Goal: Task Accomplishment & Management: Complete application form

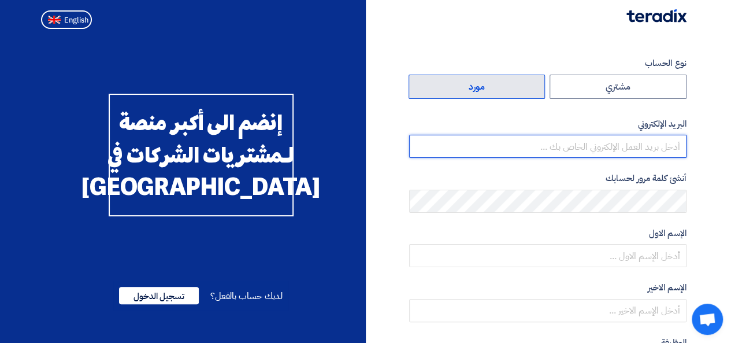
type input "[EMAIL_ADDRESS][DOMAIN_NAME]"
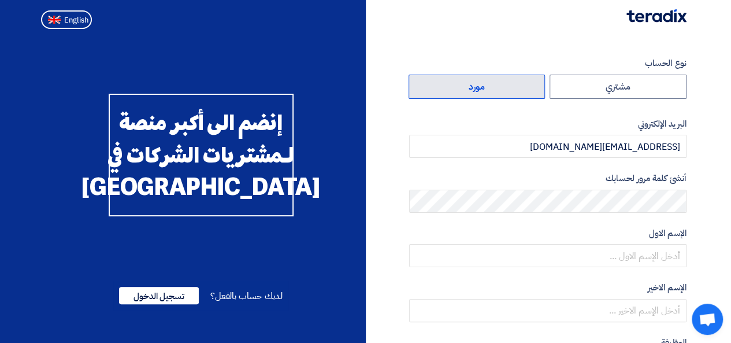
click at [492, 86] on label "مورد" at bounding box center [477, 87] width 137 height 24
click at [492, 86] on input "مورد" at bounding box center [477, 86] width 136 height 23
radio input "true"
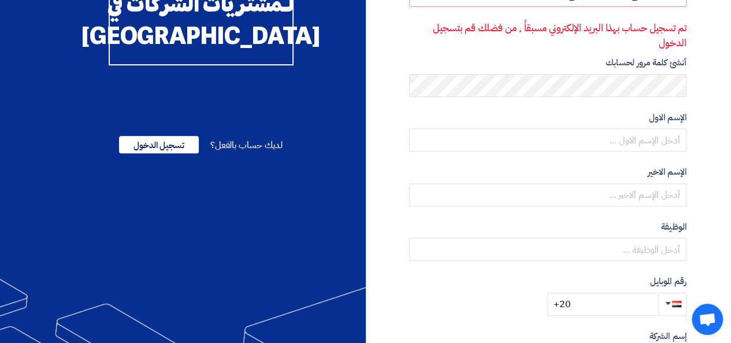
scroll to position [173, 0]
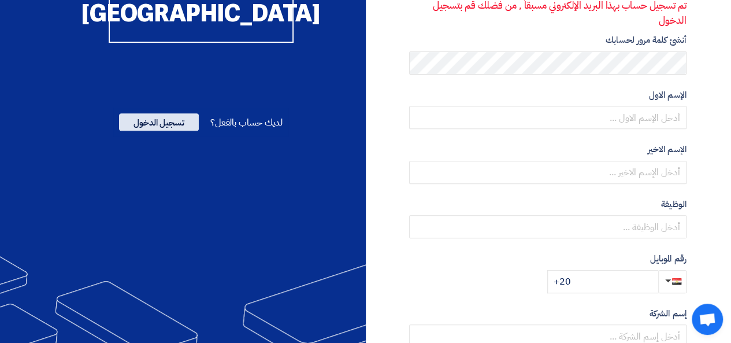
click at [138, 131] on span "تسجيل الدخول" at bounding box center [159, 121] width 80 height 17
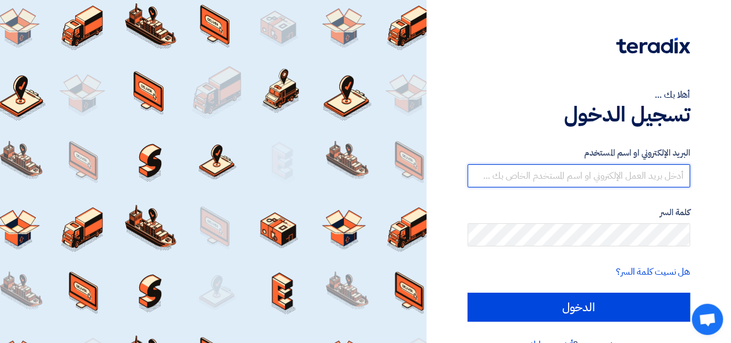
type input "[EMAIL_ADDRESS][DOMAIN_NAME]"
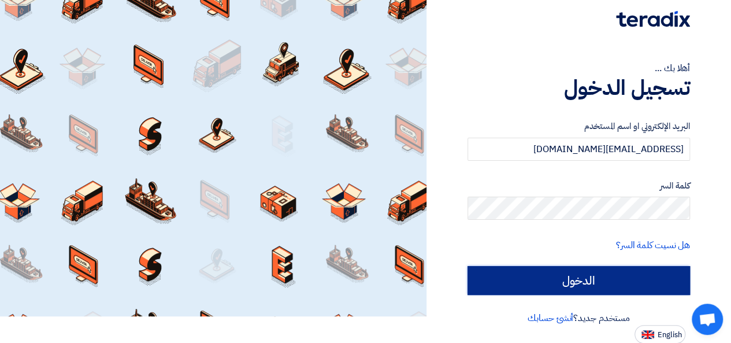
click at [558, 276] on input "الدخول" at bounding box center [578, 280] width 222 height 29
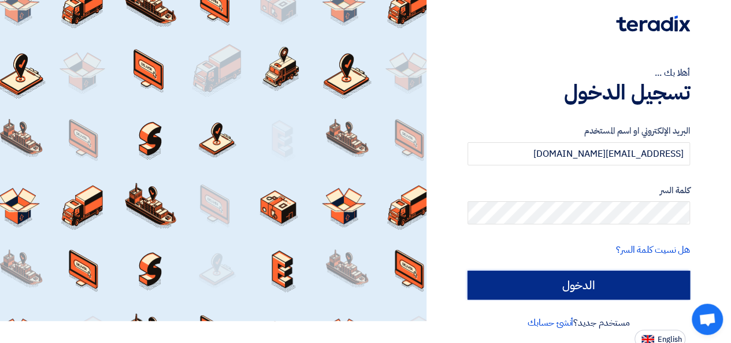
scroll to position [27, 0]
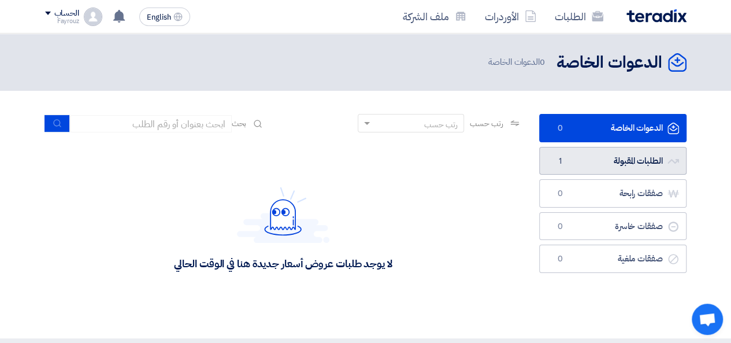
click at [600, 161] on link "الطلبات المقبولة الطلبات المقبولة 1" at bounding box center [612, 161] width 147 height 28
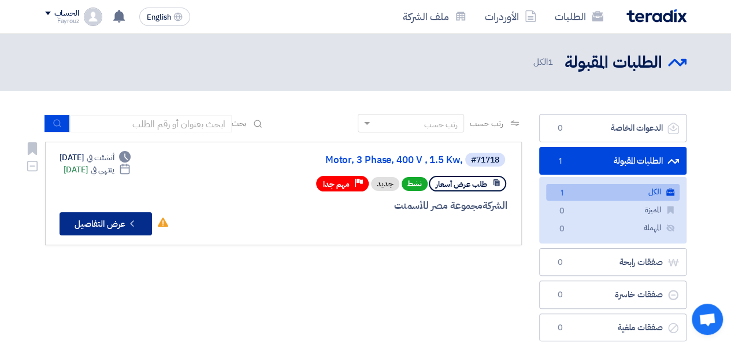
click at [90, 218] on button "Check details عرض التفاصيل" at bounding box center [106, 223] width 92 height 23
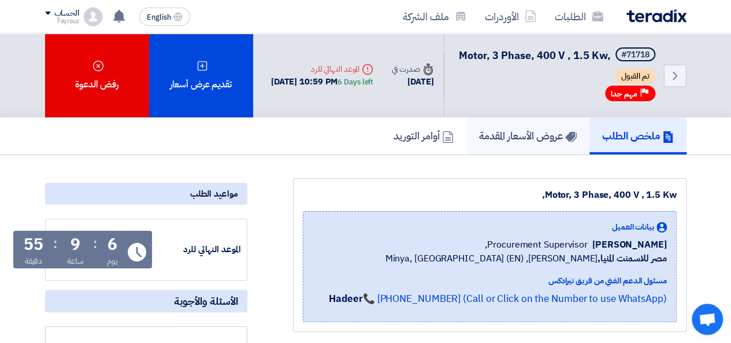
click at [499, 142] on h5 "عروض الأسعار المقدمة" at bounding box center [528, 135] width 98 height 13
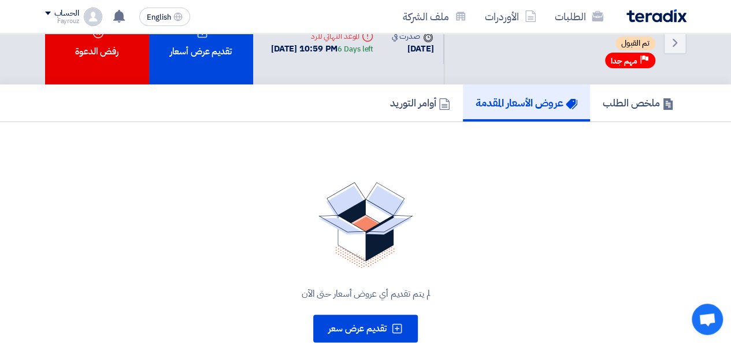
scroll to position [58, 0]
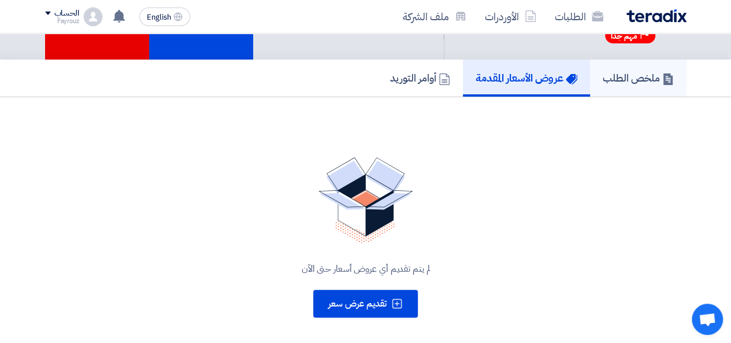
click at [613, 84] on h5 "ملخص الطلب" at bounding box center [638, 77] width 71 height 13
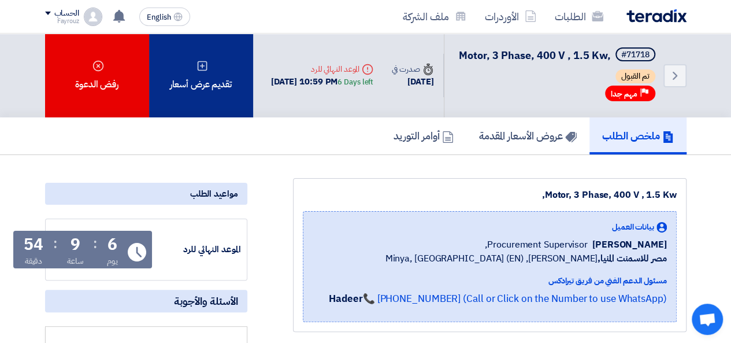
click at [222, 87] on div "تقديم عرض أسعار" at bounding box center [201, 76] width 104 height 84
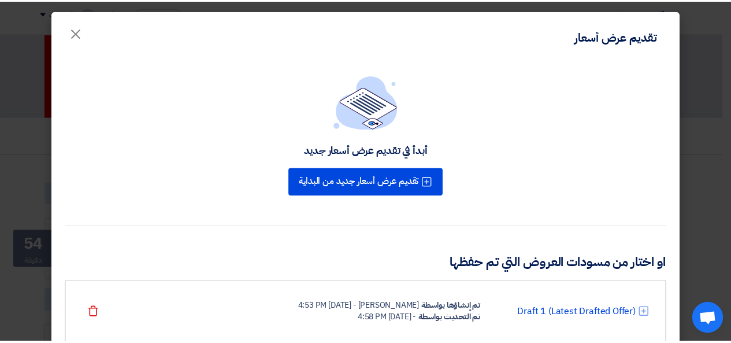
scroll to position [40, 0]
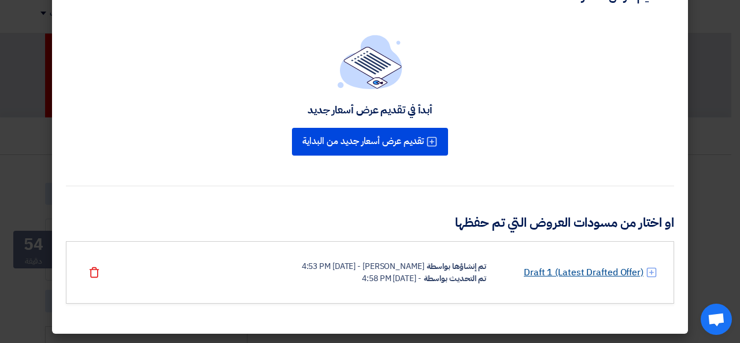
click at [533, 272] on link "Draft 1 (Latest Drafted Offer)" at bounding box center [584, 272] width 120 height 14
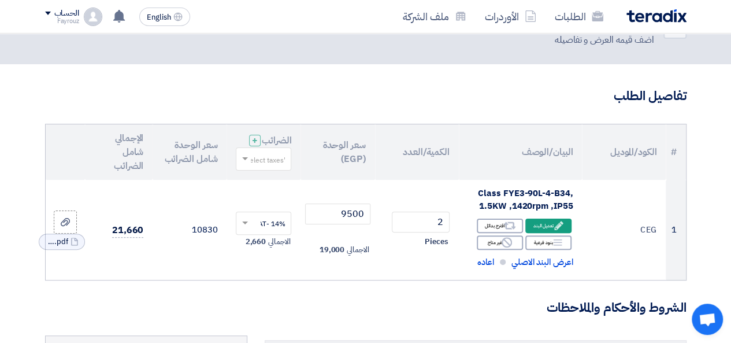
scroll to position [116, 0]
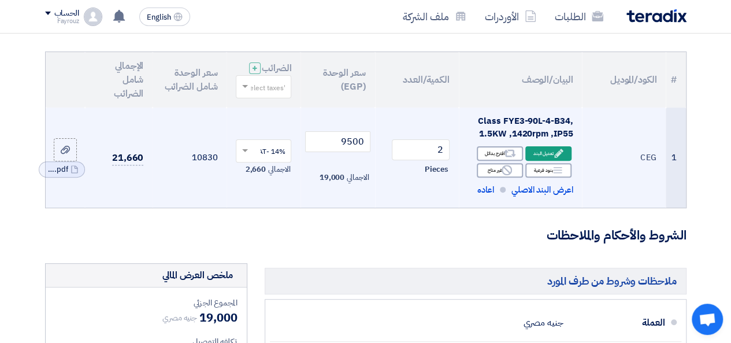
click at [476, 127] on div ",Class FYE3-90L-4-B34 1.5KW ,1420rpm ,IP55" at bounding box center [520, 127] width 105 height 26
click at [536, 128] on div ",Class FYE3-90L-4-B34 1.5KW ,1420rpm ,IP55" at bounding box center [520, 127] width 105 height 26
copy td ",Class FYE3-90L-4-B34 1.5KW ,1420rpm ,IP55"
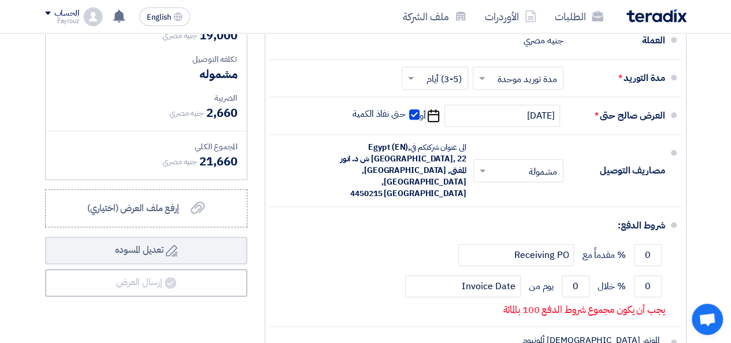
scroll to position [404, 0]
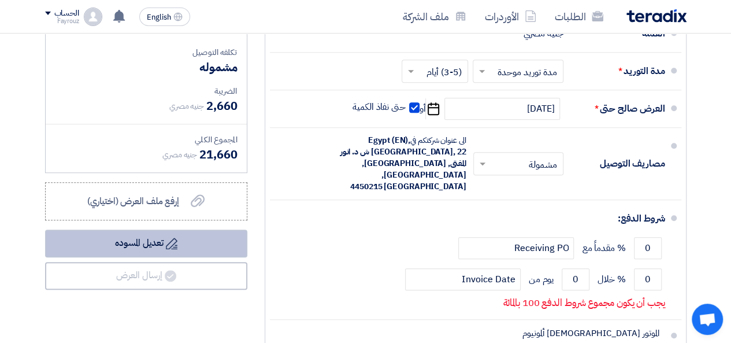
click at [157, 251] on button "Draft تعديل المسوده" at bounding box center [146, 243] width 202 height 28
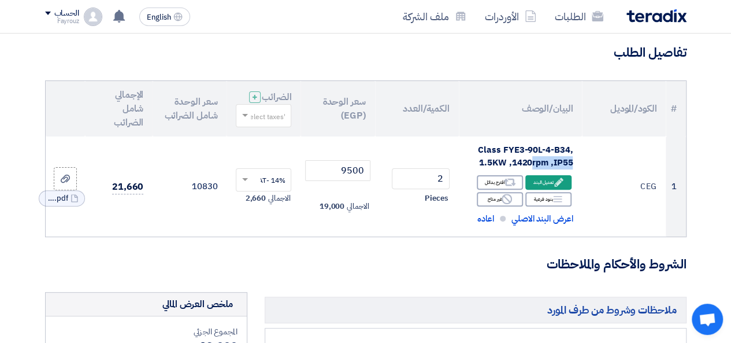
scroll to position [0, 0]
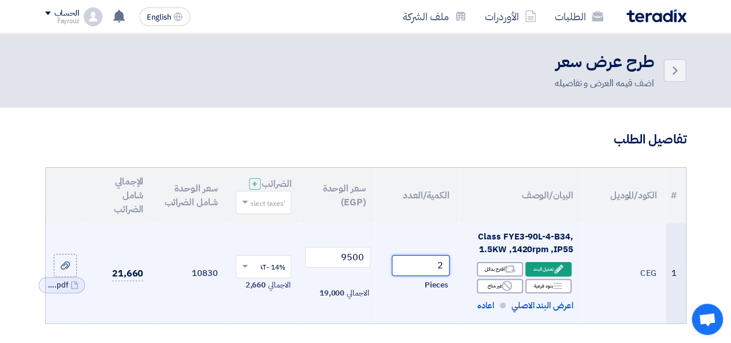
click at [411, 276] on input "2" at bounding box center [421, 265] width 58 height 21
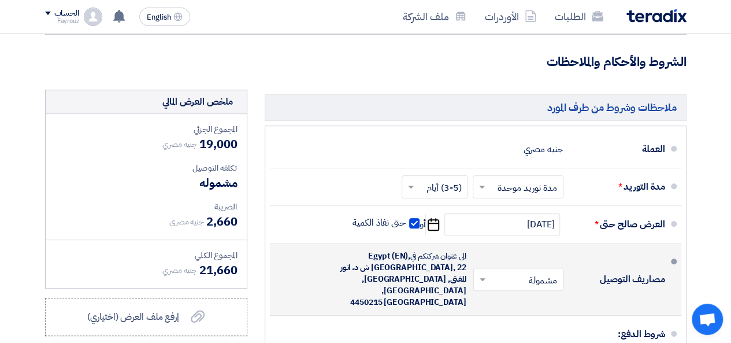
scroll to position [404, 0]
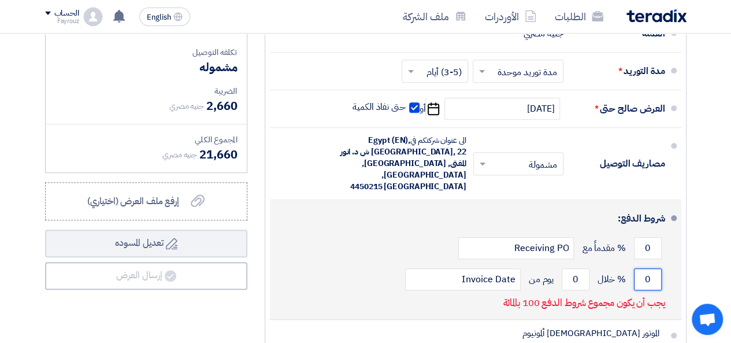
drag, startPoint x: 646, startPoint y: 273, endPoint x: 654, endPoint y: 273, distance: 8.1
click at [654, 273] on input "0" at bounding box center [648, 279] width 28 height 22
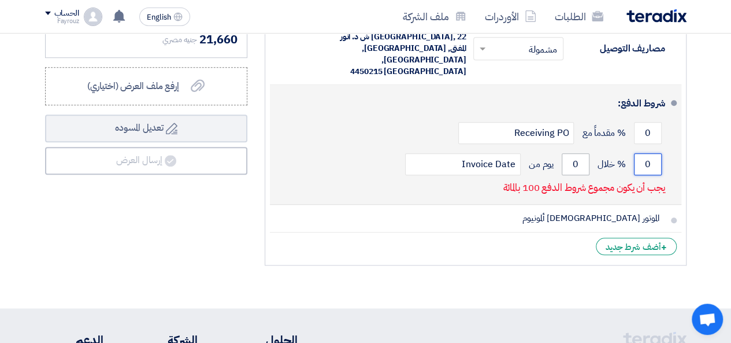
scroll to position [520, 0]
type input "50"
drag, startPoint x: 572, startPoint y: 157, endPoint x: 577, endPoint y: 165, distance: 10.1
click at [577, 165] on input "0" at bounding box center [576, 164] width 28 height 22
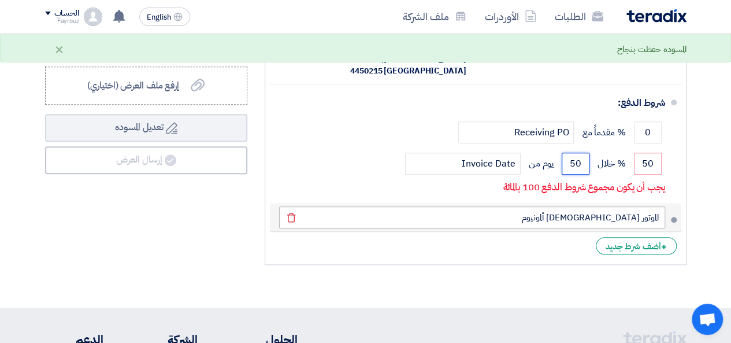
type input "50"
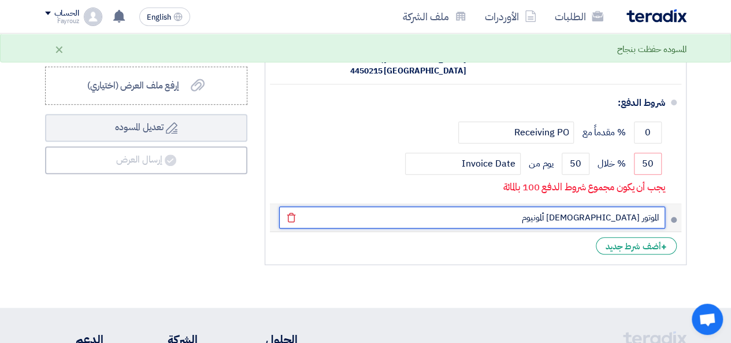
click at [554, 215] on input "الموتور [DEMOGRAPHIC_DATA] ألمونيوم" at bounding box center [472, 217] width 386 height 22
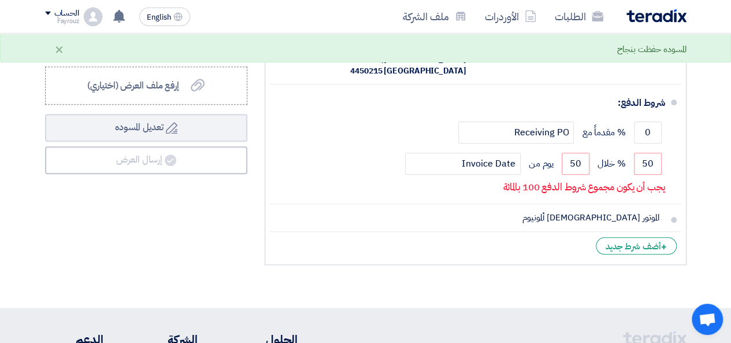
click at [556, 243] on li "+ أضف شرط جديد" at bounding box center [475, 246] width 411 height 28
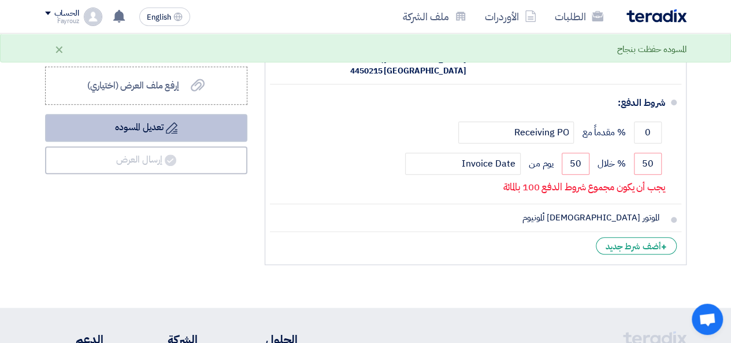
click at [189, 142] on button "Draft تعديل المسوده" at bounding box center [146, 128] width 202 height 28
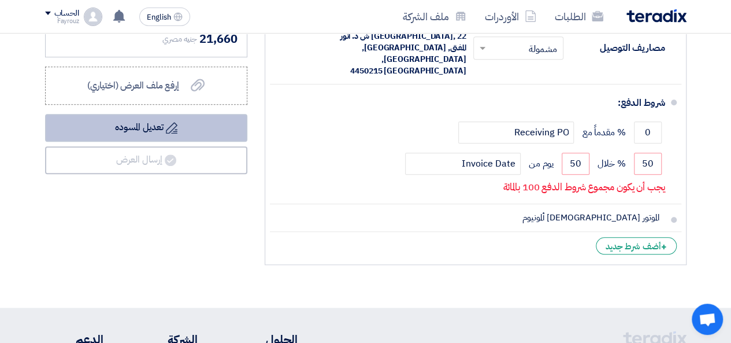
click at [124, 135] on button "Draft تعديل المسوده" at bounding box center [146, 128] width 202 height 28
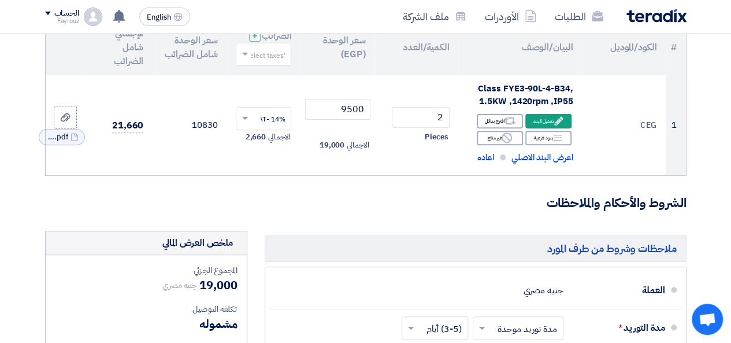
scroll to position [58, 0]
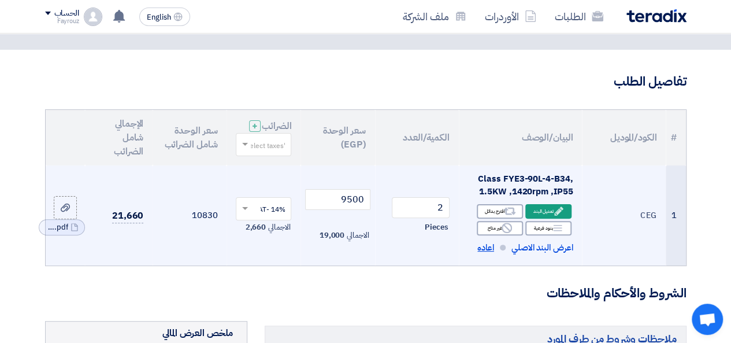
click at [483, 254] on span "اعاده" at bounding box center [485, 247] width 17 height 13
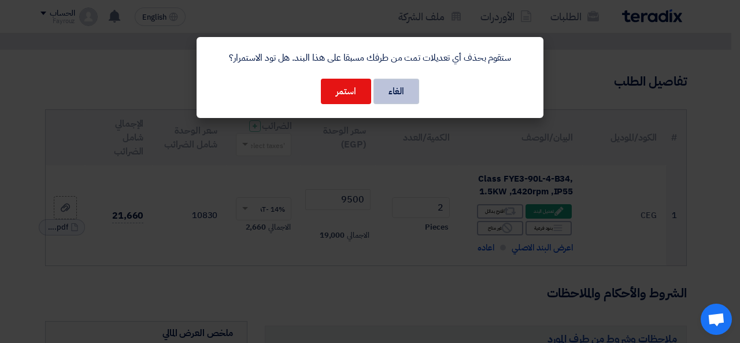
click at [393, 88] on button "الغاء" at bounding box center [396, 91] width 46 height 25
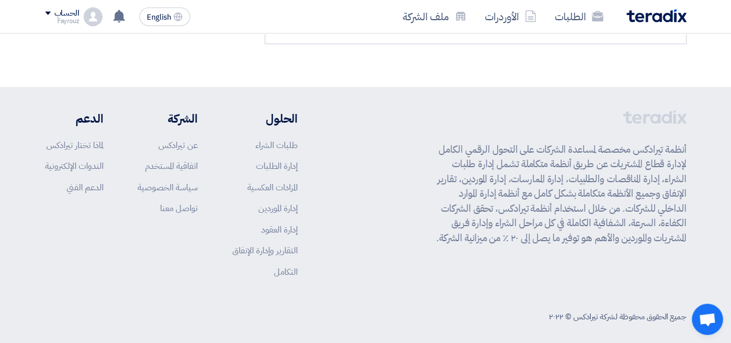
scroll to position [745, 0]
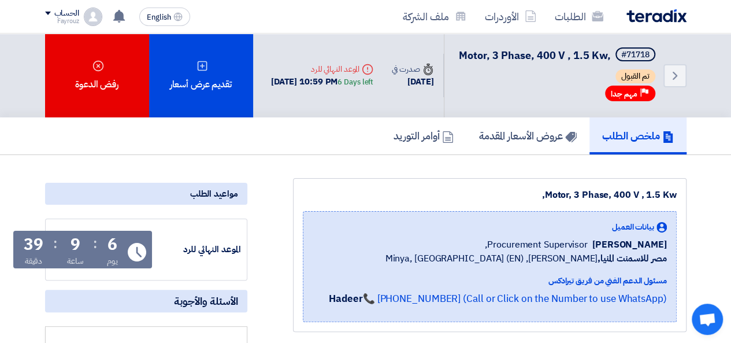
click at [571, 202] on div "Motor, 3 Phase, 400 V , 1.5 Kw," at bounding box center [490, 195] width 374 height 14
click at [555, 202] on div "Motor, 3 Phase, 400 V , 1.5 Kw," at bounding box center [490, 195] width 374 height 14
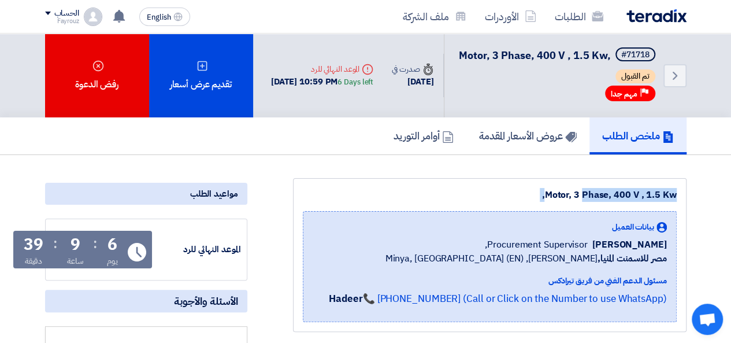
click at [484, 202] on div "Motor, 3 Phase, 400 V , 1.5 Kw," at bounding box center [490, 195] width 374 height 14
click at [558, 202] on div "Motor, 3 Phase, 400 V , 1.5 Kw," at bounding box center [490, 195] width 374 height 14
click at [522, 202] on div "Motor, 3 Phase, 400 V , 1.5 Kw," at bounding box center [490, 195] width 374 height 14
